Goal: Task Accomplishment & Management: Use online tool/utility

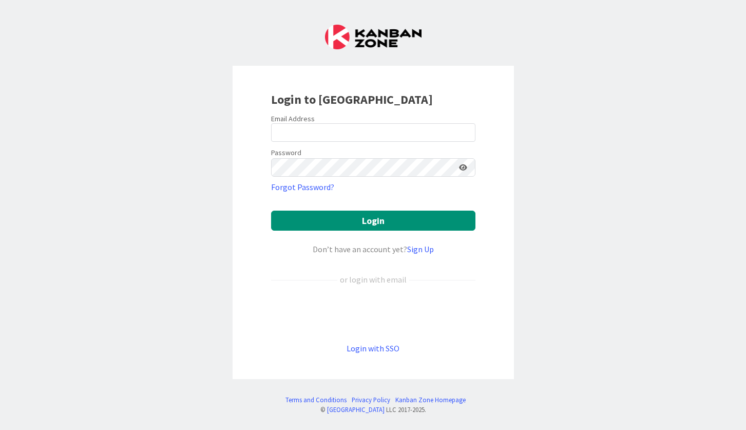
click at [211, 165] on div "Login to [GEOGRAPHIC_DATA] Email Address Password Forgot Password? Login Don’t …" at bounding box center [373, 215] width 746 height 430
click at [299, 133] on input "email" at bounding box center [373, 132] width 204 height 18
type input "[EMAIL_ADDRESS][DOMAIN_NAME]"
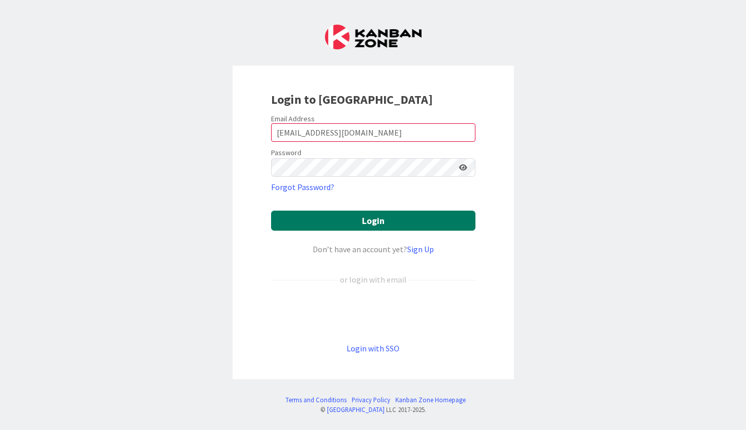
click at [338, 222] on button "Login" at bounding box center [373, 221] width 204 height 20
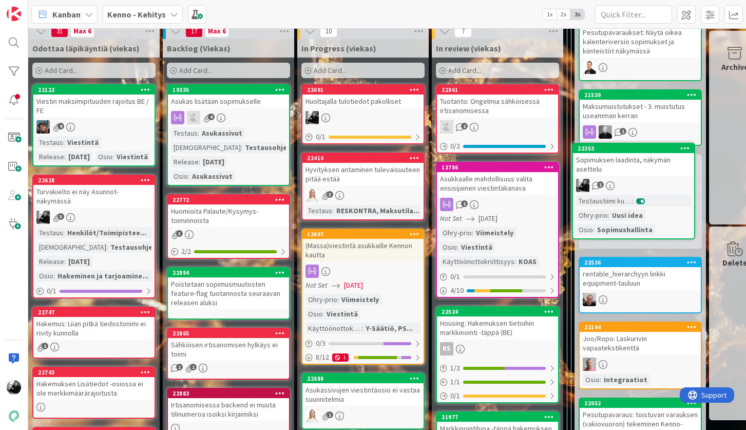
scroll to position [294, 51]
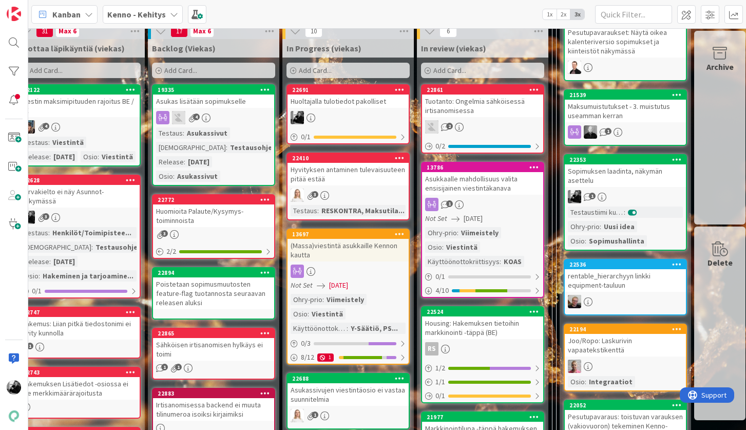
drag, startPoint x: 505, startPoint y: 182, endPoint x: 686, endPoint y: 2, distance: 255.3
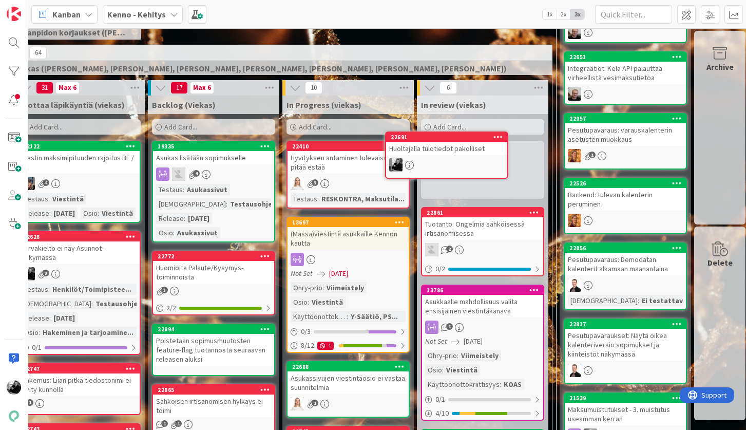
scroll to position [235, 51]
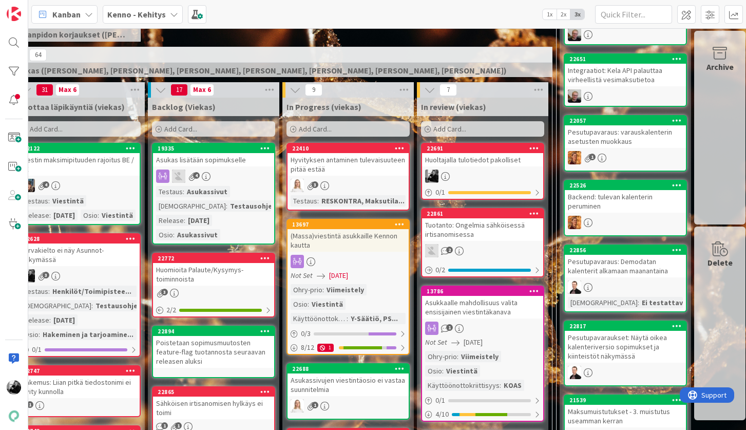
click at [343, 126] on div "Add Card..." at bounding box center [348, 128] width 123 height 15
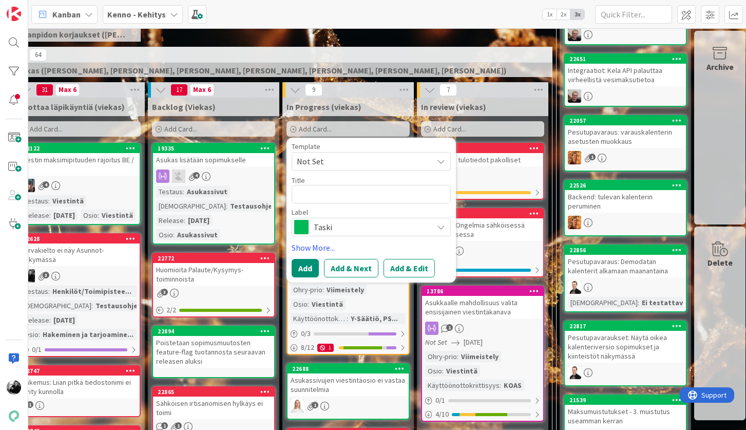
click at [345, 191] on textarea at bounding box center [371, 194] width 159 height 18
type textarea "x"
type textarea "S"
type textarea "x"
type textarea "So"
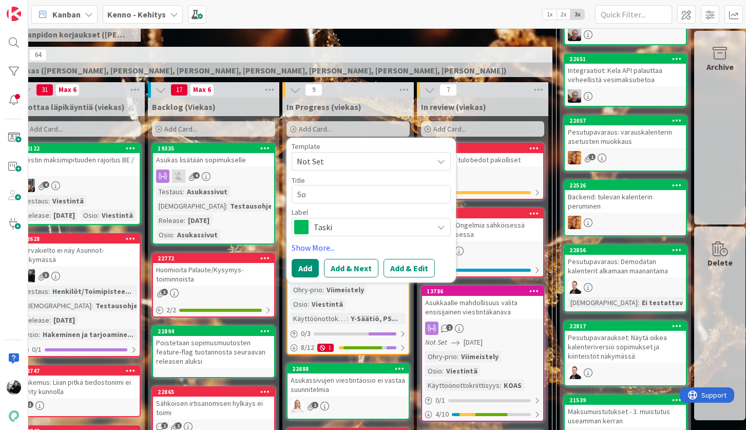
type textarea "x"
type textarea "Sop"
type textarea "x"
type textarea "Sopi"
type textarea "x"
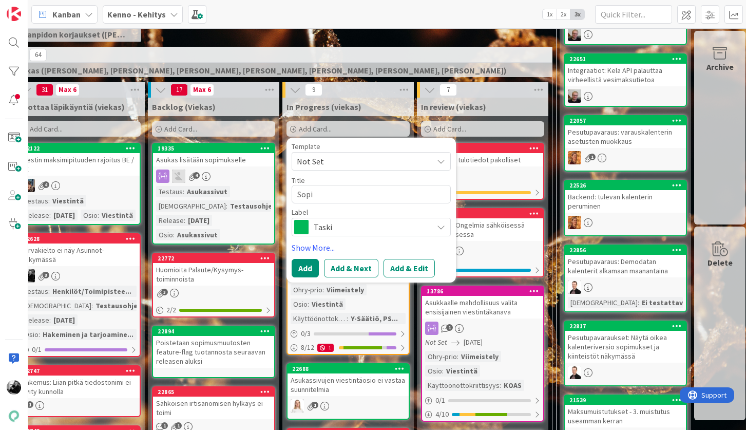
type textarea "Sopim"
type textarea "x"
type textarea "Sopimu"
type textarea "x"
type textarea "Sopimus"
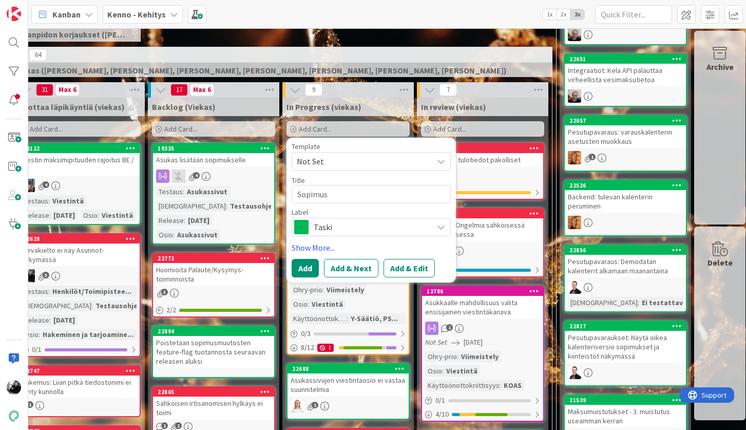
type textarea "x"
type textarea "Sopimust"
type textarea "x"
type textarea "Sopimusti"
type textarea "x"
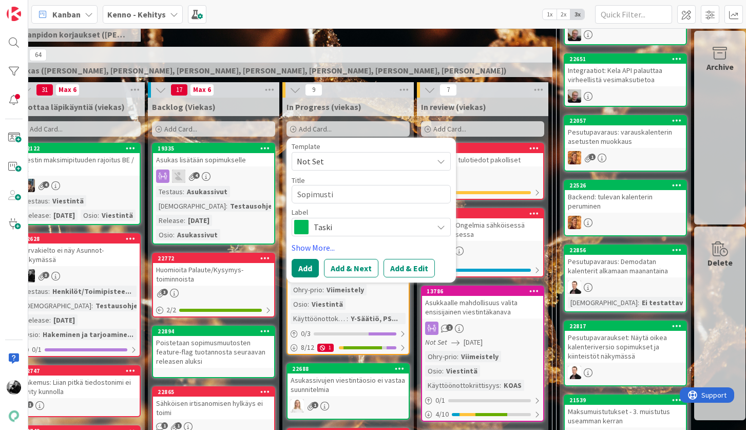
type textarea "Sopimustie"
type textarea "x"
type textarea "Sopimustiet"
type textarea "x"
type textarea "Sopimustieto"
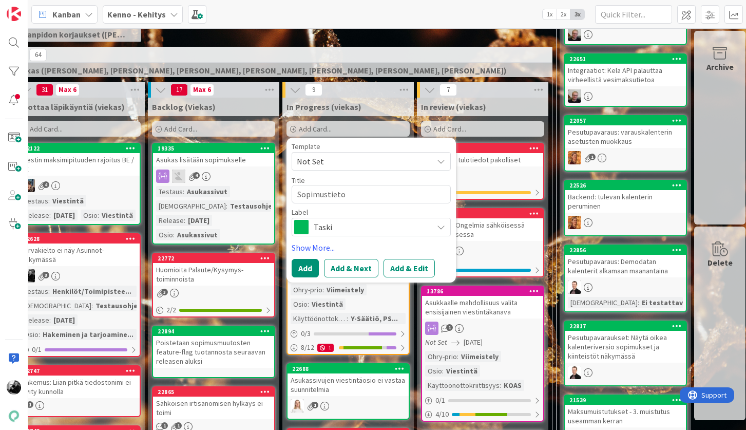
type textarea "x"
type textarea "Sopimustietoje"
type textarea "x"
type textarea "Sopimustietojen"
type textarea "x"
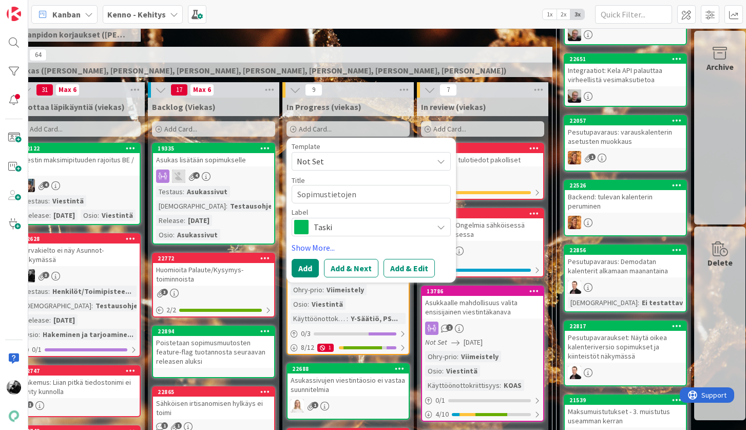
type textarea "Sopimustietojen"
type textarea "x"
type textarea "Sopimustietojen l"
type textarea "x"
type textarea "Sopimustietojen lo"
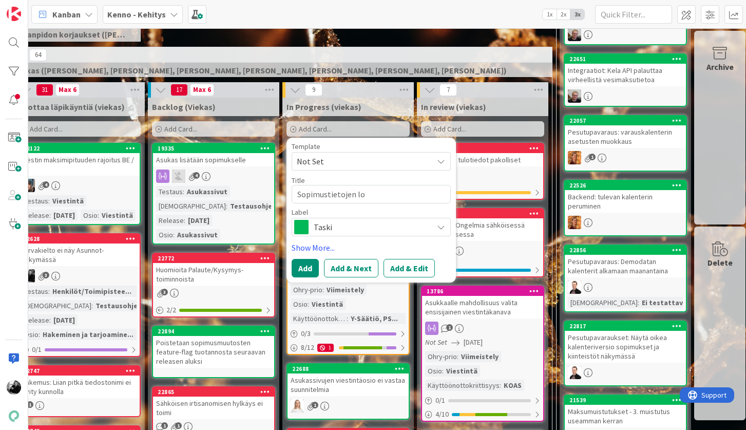
type textarea "x"
type textarea "Sopimustietojen lop"
type textarea "x"
type textarea "Sopimustietojen lopp"
type textarea "x"
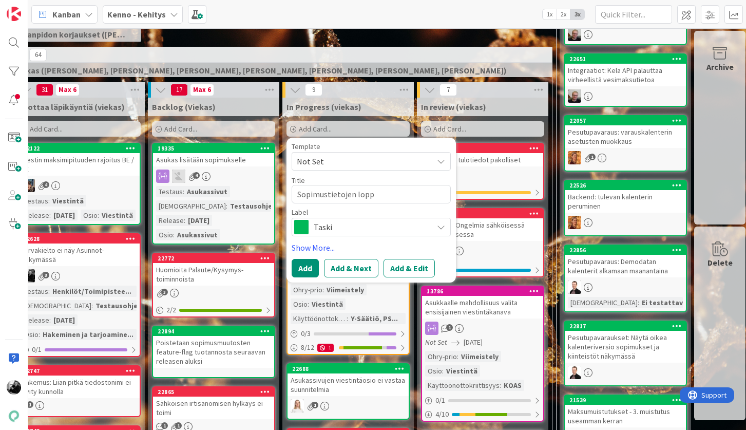
type textarea "Sopimustietojen loppu"
type textarea "x"
type textarea "Sopimustietojen lopp"
type textarea "x"
type textarea "Sopimustietojen lop"
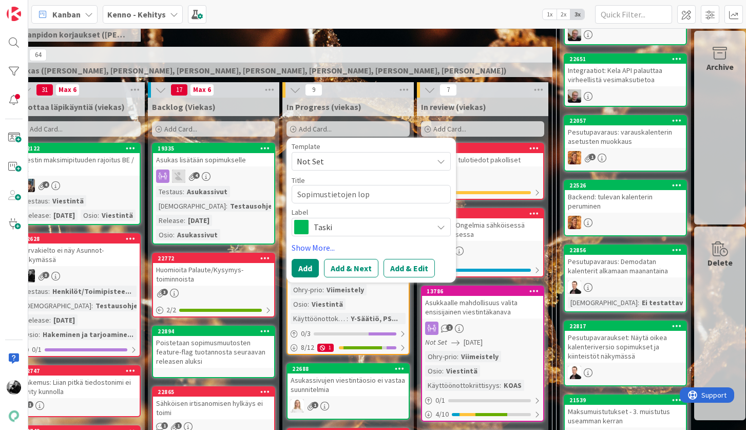
type textarea "x"
type textarea "Sopimustietojen lo"
type textarea "x"
type textarea "Sopimustietojen l"
type textarea "x"
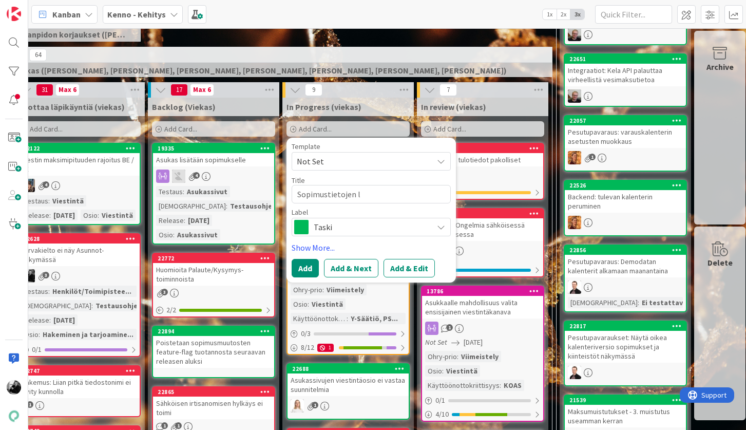
type textarea "Sopimustietojen"
type textarea "x"
type textarea "Sopimustietojen u"
type textarea "x"
type textarea "Sopimustietojen uu"
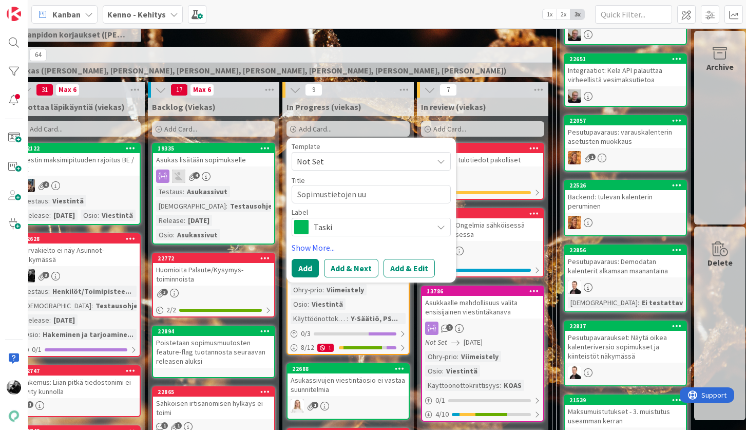
type textarea "x"
type textarea "Sopimustietojen uud"
type textarea "x"
type textarea "Sopimustietojen uude"
type textarea "x"
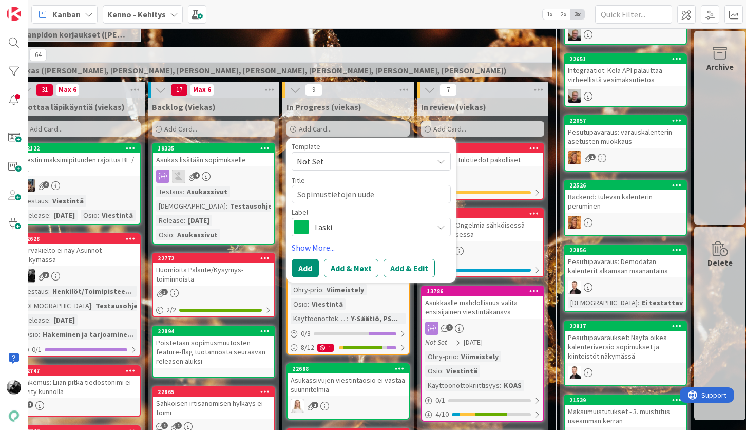
type textarea "Sopimustietojen uudel"
type textarea "x"
type textarea "Sopimustietojen uudell"
type textarea "x"
type textarea "Sopimustietojen uudelle"
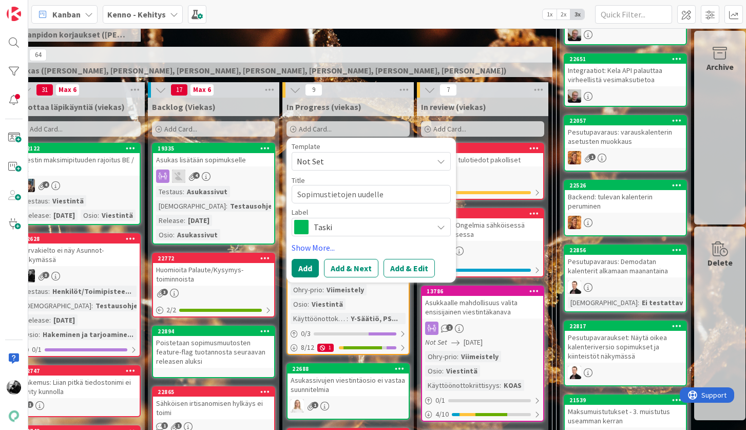
type textarea "x"
type textarea "Sopimustietojen uudellee"
type textarea "x"
type textarea "Sopimustietojen uudelleen"
type textarea "x"
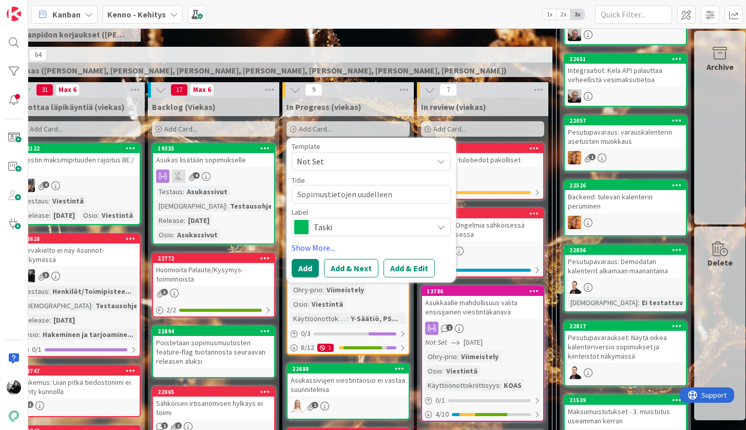
type textarea "Sopimustietojen uudelleenj"
type textarea "x"
type textarea "Sopimustietojen uudelleenjä"
type textarea "x"
type textarea "Sopimustietojen uudelleenjär"
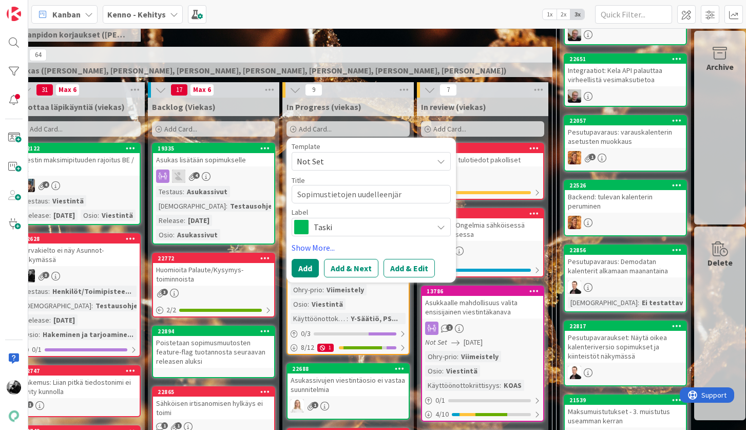
type textarea "x"
type textarea "Sopimustietojen uudelleenjärj"
type textarea "x"
type textarea "Sopimustietojen uudelleenjärje"
type textarea "x"
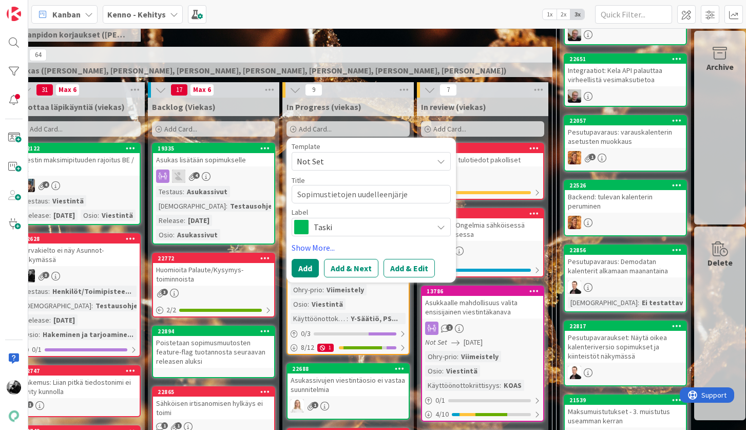
type textarea "Sopimustietojen uudelleenjärjes"
type textarea "x"
type textarea "Sopimustietojen uudelleenjärjest"
type textarea "x"
type textarea "Sopimustietojen uudelleenjärjeste"
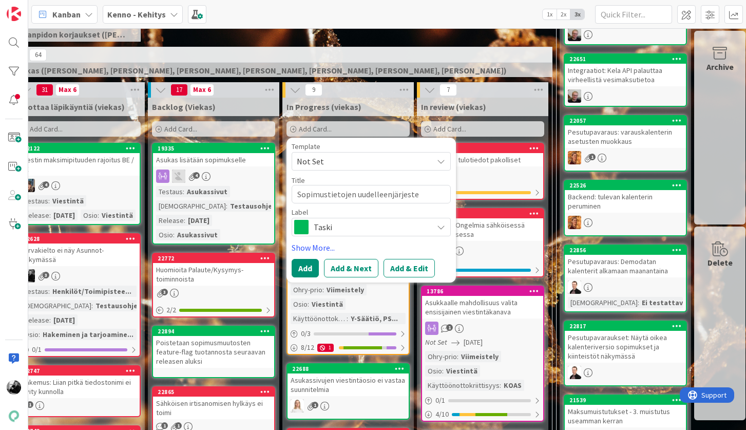
type textarea "x"
type textarea "Sopimustietojen uudelleenjärjestel"
type textarea "x"
type textarea "Sopimustietojen uudelleenjärjestely"
type textarea "x"
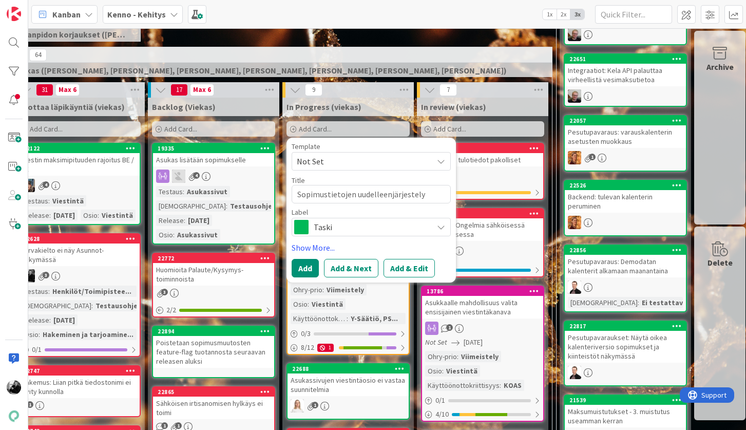
type textarea "Sopimustietojen uudelleenjärjestely"
type textarea "x"
type textarea "Sopimustietojen uudelleenjärjestely j"
type textarea "x"
type textarea "Sopimustietojen uudelleenjärjestely ja"
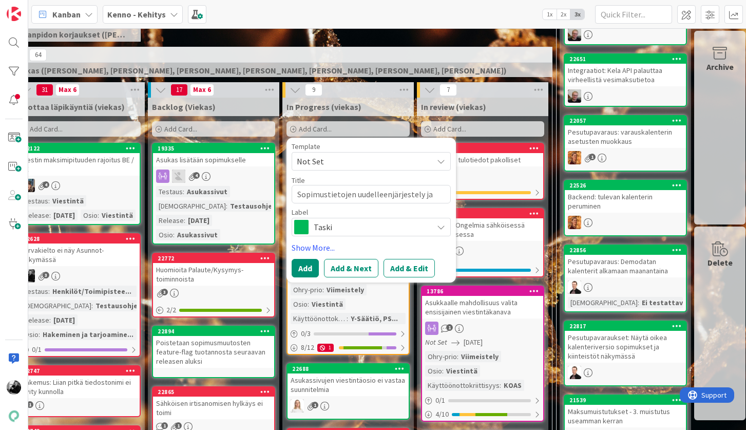
type textarea "x"
type textarea "Sopimustietojen uudelleenjärjestely ja"
type textarea "x"
type textarea "Sopimustietojen uudelleenjärjestely ja"
type textarea "x"
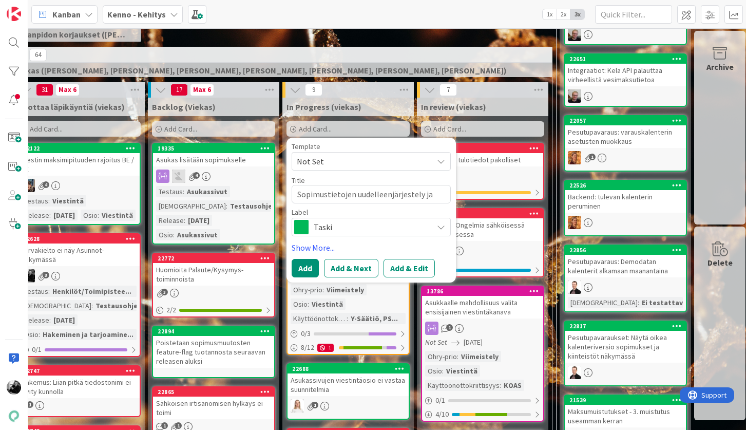
type textarea "Sopimustietojen uudelleenjärjestely j"
type textarea "x"
type textarea "Sopimustietojen uudelleenjärjestely"
type textarea "x"
type textarea "Sopimustietojen uudelleenjärjestely k"
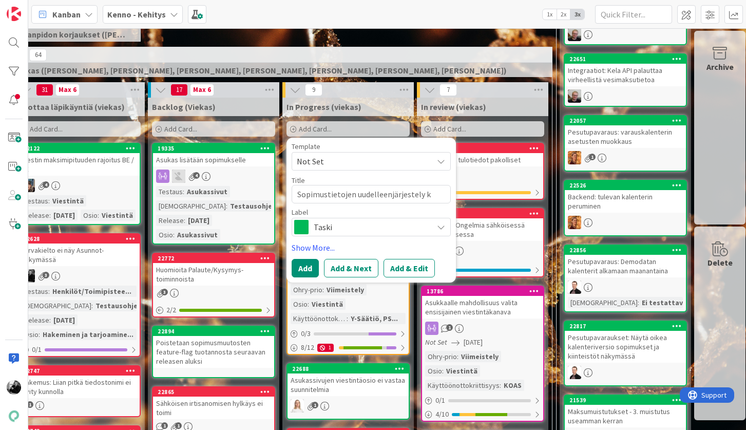
type textarea "x"
type textarea "Sopimustietojen uudelleenjärjestely ka"
type textarea "x"
type textarea "Sopimustietojen uudelleenjärjestely k"
type textarea "x"
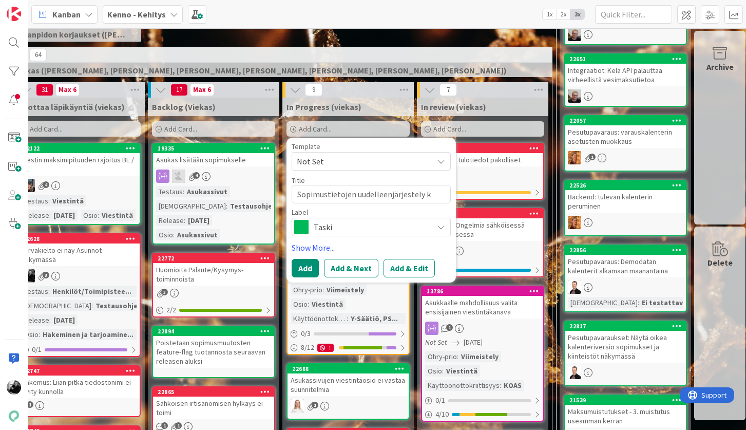
type textarea "Sopimustietojen uudelleenjärjestely"
type textarea "x"
type textarea "Sopimustietojen uudelleenjärjestely j"
type textarea "x"
type textarea "Sopimustietojen uudelleenjärjestely ja"
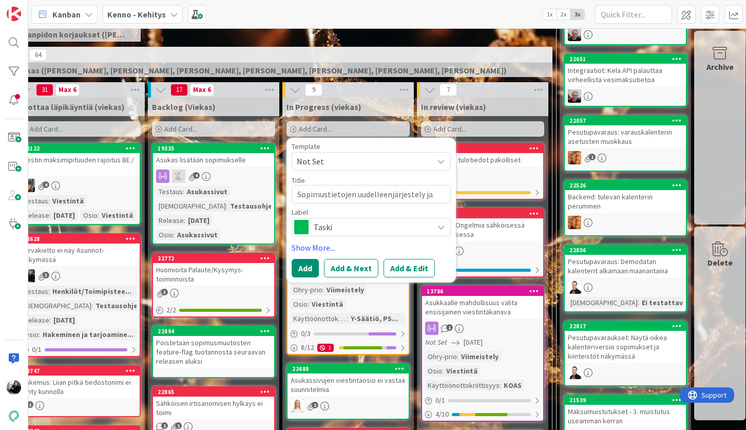
type textarea "x"
type textarea "Sopimustietojen uudelleenjärjestely ja"
type textarea "x"
type textarea "Sopimustietojen uudelleenjärjestely ja v"
type textarea "x"
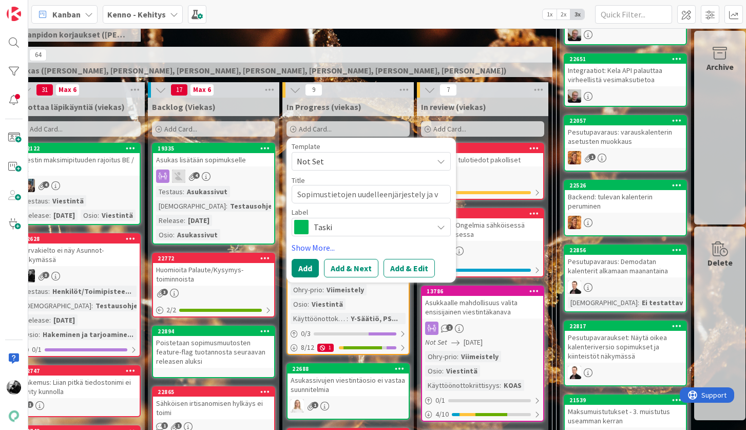
type textarea "Sopimustietojen uudelleenjärjestely ja va"
type textarea "x"
type textarea "Sopimustietojen uudelleenjärjestely ja val"
type textarea "x"
type textarea "Sopimustietojen uudelleenjärjestely ja vali"
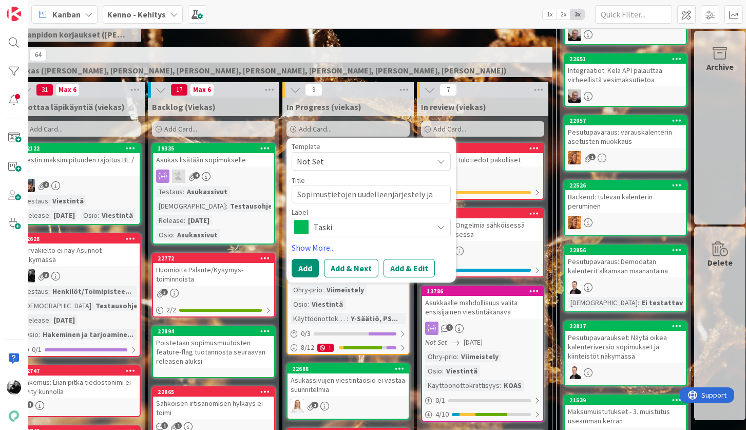
type textarea "x"
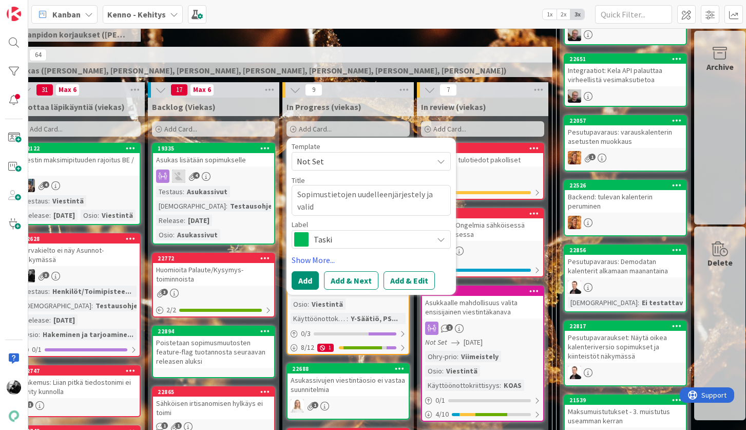
type textarea "Sopimustietojen uudelleenjärjestely ja valido"
type textarea "x"
type textarea "Sopimustietojen uudelleenjärjestely ja validoi"
type textarea "x"
type textarea "Sopimustietojen uudelleenjärjestely ja validoin"
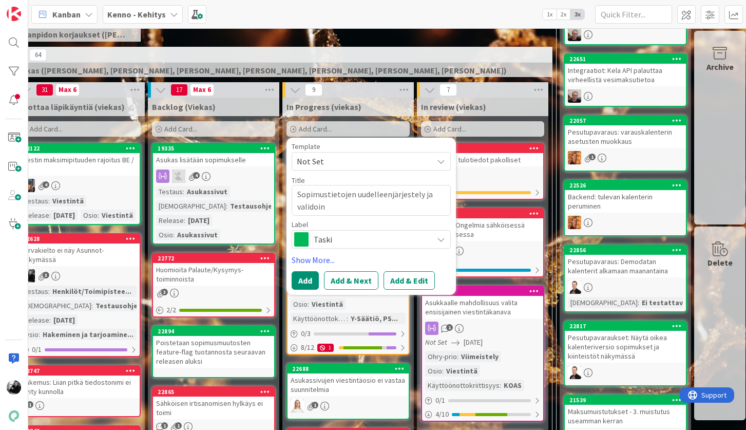
type textarea "x"
type textarea "Sopimustietojen uudelleenjärjestely ja validoint"
type textarea "x"
type textarea "Sopimustietojen uudelleenjärjestely ja validointi"
type textarea "x"
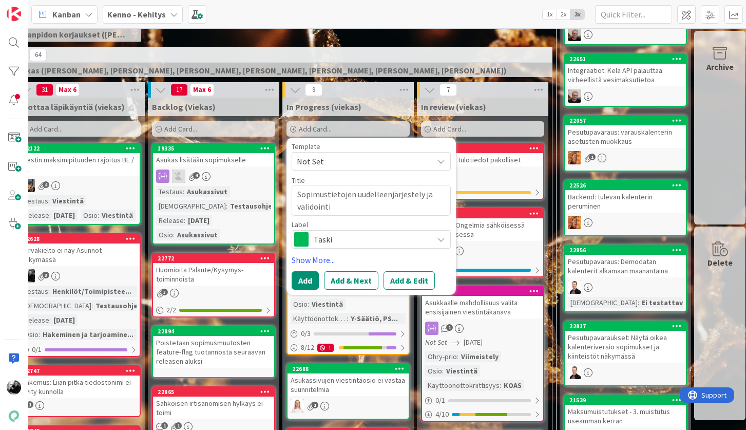
type textarea "Sopimustietojen uudelleenjärjestely ja validointiv"
type textarea "x"
type textarea "Sopimustietojen uudelleenjärjestely ja validointivi"
type textarea "x"
type textarea "Sopimustietojen uudelleenjärjestely ja validointivie"
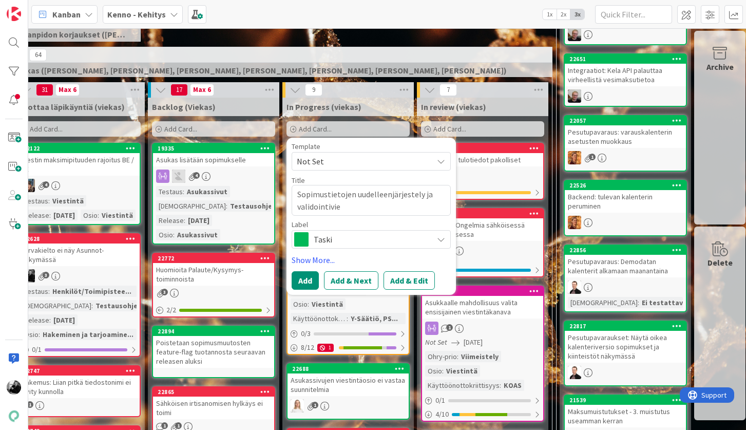
type textarea "x"
type textarea "Sopimustietojen uudelleenjärjestely ja validointivies"
type textarea "x"
type textarea "Sopimustietojen uudelleenjärjestely ja validointiviest"
type textarea "x"
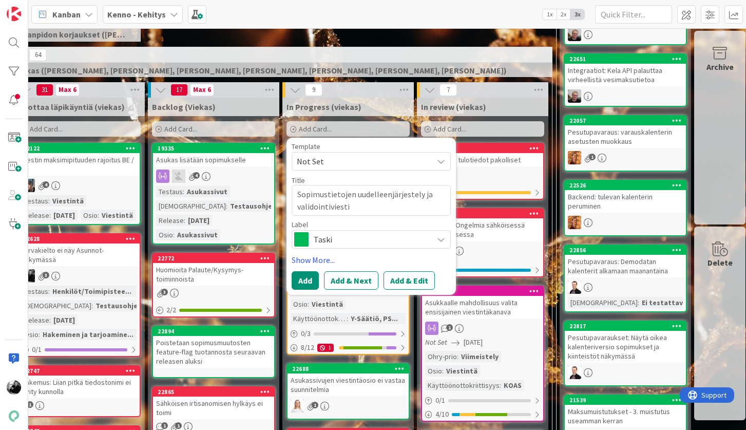
type textarea "Sopimustietojen uudelleenjärjestely ja validointiviesti"
type textarea "x"
type textarea "Sopimustietojen uudelleenjärjestely ja validointiviestit"
click at [362, 240] on span "Taski" at bounding box center [371, 239] width 114 height 14
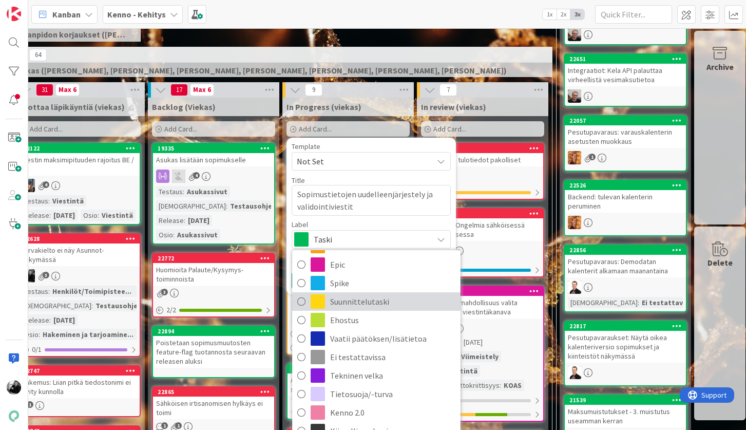
scroll to position [74, 0]
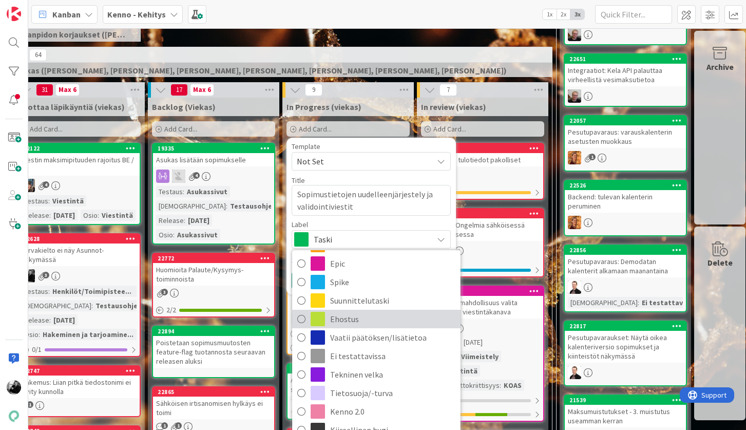
click at [373, 319] on span "Ehostus" at bounding box center [392, 318] width 125 height 15
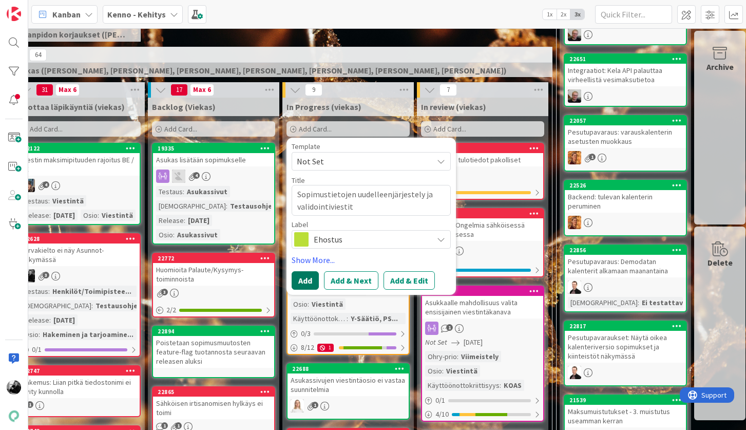
click at [307, 277] on button "Add" at bounding box center [305, 280] width 27 height 18
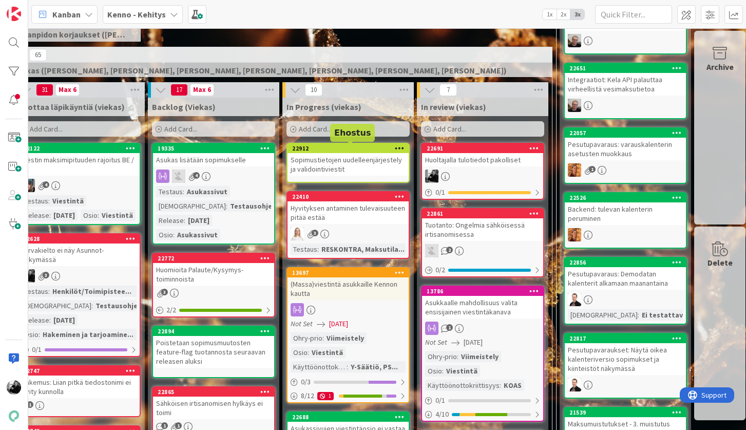
click at [353, 171] on div "Sopimustietojen uudelleenjärjestely ja validointiviestit" at bounding box center [348, 164] width 121 height 23
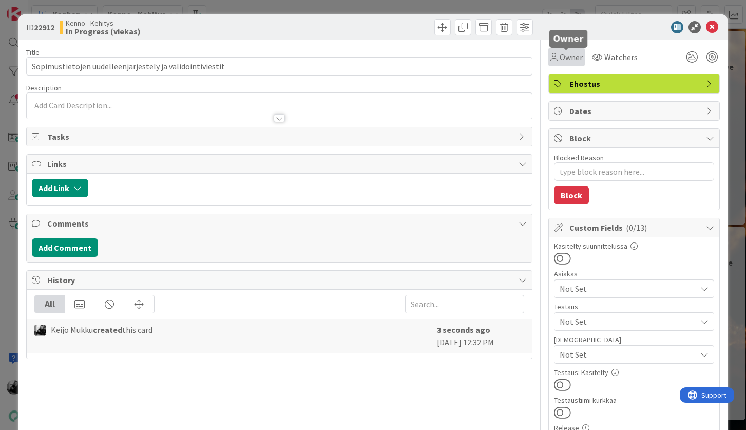
click at [575, 60] on span "Owner" at bounding box center [571, 57] width 23 height 12
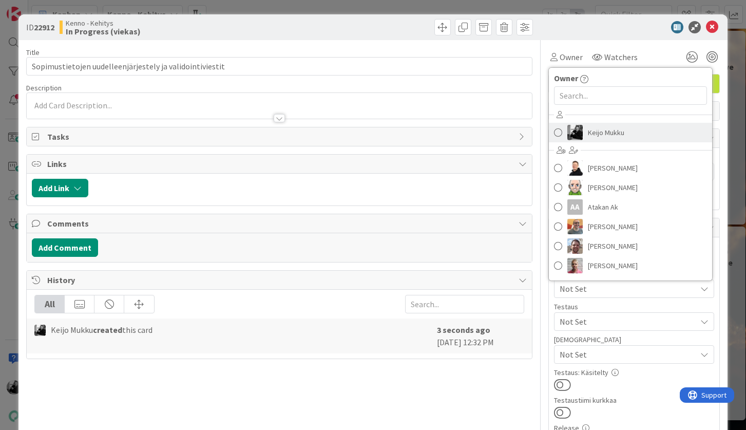
click at [583, 130] on link "Keijo Mukku" at bounding box center [630, 133] width 163 height 20
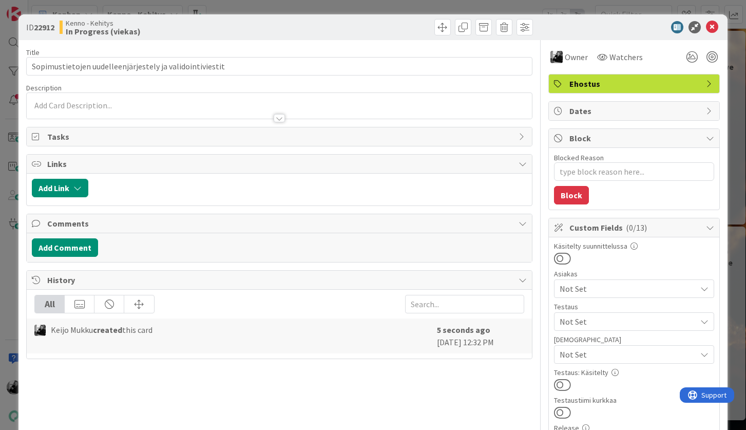
type textarea "x"
click at [710, 28] on icon at bounding box center [712, 27] width 12 height 12
